Goal: Task Accomplishment & Management: Complete application form

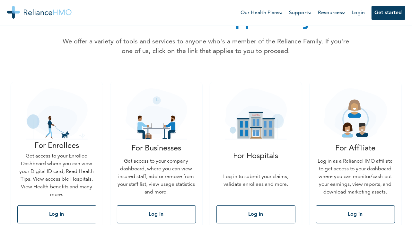
scroll to position [50, 0]
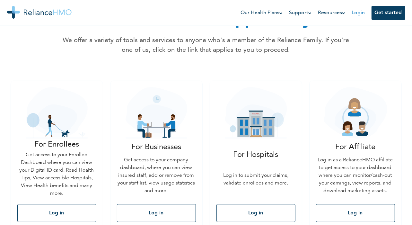
click at [359, 13] on link "Login" at bounding box center [358, 12] width 13 height 5
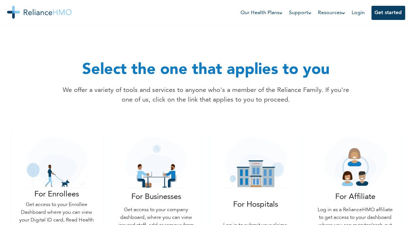
click at [359, 13] on link "Login" at bounding box center [358, 12] width 13 height 5
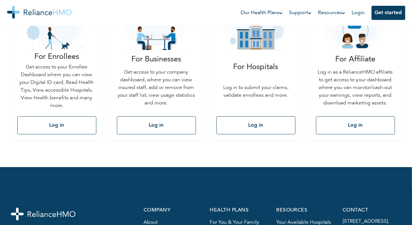
scroll to position [140, 0]
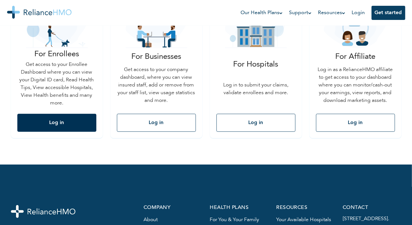
click at [60, 123] on button "Log in" at bounding box center [56, 123] width 79 height 18
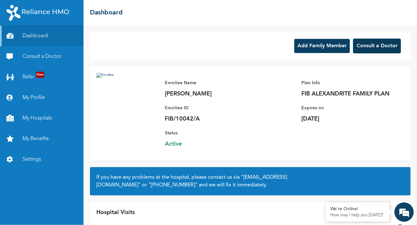
click at [364, 45] on button "Consult a Doctor" at bounding box center [377, 46] width 48 height 15
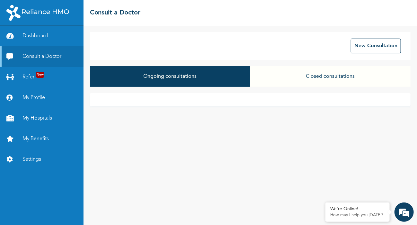
click at [213, 78] on button "Ongoing consultations" at bounding box center [170, 76] width 160 height 21
click at [180, 80] on button "Ongoing consultations" at bounding box center [170, 76] width 160 height 21
click at [186, 79] on button "Ongoing consultations" at bounding box center [170, 76] width 160 height 21
click at [360, 47] on button "New Consultation" at bounding box center [376, 46] width 50 height 15
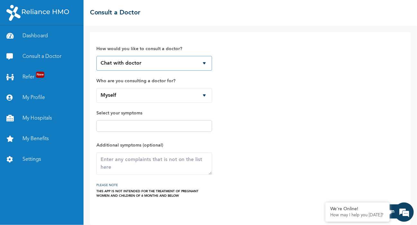
click at [205, 64] on select "Chat with doctor Phone Call" at bounding box center [154, 63] width 116 height 15
click at [244, 82] on div "How would you like to consult a doctor? Chat with doctor Phone Call Who are you…" at bounding box center [250, 118] width 308 height 159
click at [204, 95] on select "Myself Abdul Salam Suleiman Suleiman Taophique" at bounding box center [154, 95] width 116 height 15
select select "154398"
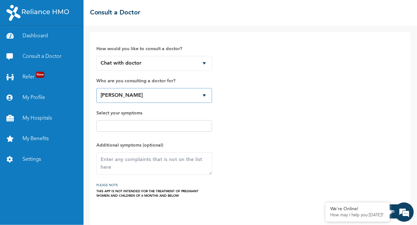
click at [96, 88] on select "Myself Abdul Salam Suleiman Suleiman Taophique" at bounding box center [154, 95] width 116 height 15
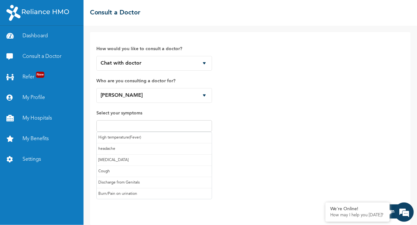
click at [143, 125] on input "text" at bounding box center [154, 126] width 112 height 8
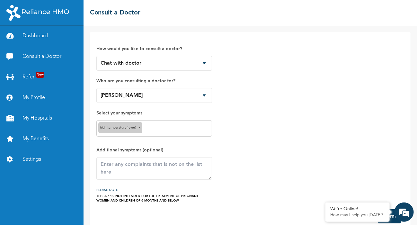
click at [147, 127] on input "text" at bounding box center [177, 129] width 66 height 8
type input "coughing"
click at [249, 133] on div "How would you like to consult a doctor? Chat with doctor Phone Call Who are you…" at bounding box center [250, 121] width 308 height 164
click at [393, 217] on button "Submit" at bounding box center [389, 216] width 23 height 14
click at [406, 208] on em at bounding box center [404, 211] width 17 height 17
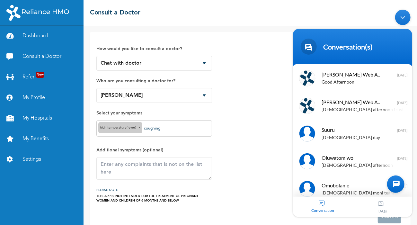
click at [260, 69] on div "How would you like to consult a doctor? Chat with doctor Phone Call Who are you…" at bounding box center [250, 121] width 308 height 164
click at [404, 18] on div "Minimize live chat window" at bounding box center [402, 17] width 15 height 15
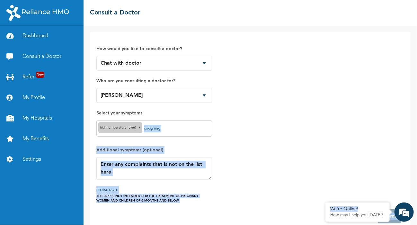
drag, startPoint x: 368, startPoint y: 205, endPoint x: 278, endPoint y: 135, distance: 113.7
click at [278, 135] on body "Dashboard Consult a Doctor Refer New My Profile My Hospitals My Benefits Settin…" at bounding box center [208, 112] width 417 height 225
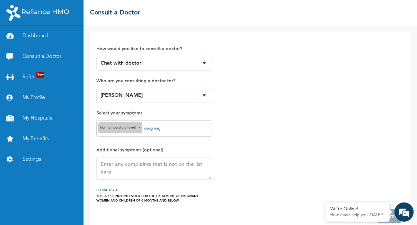
drag, startPoint x: 278, startPoint y: 135, endPoint x: 235, endPoint y: 136, distance: 43.1
click at [235, 136] on div "How would you like to consult a doctor? Chat with doctor Phone Call Who are you…" at bounding box center [250, 121] width 308 height 164
click at [325, 203] on em at bounding box center [325, 203] width 6 height 6
